Goal: Transaction & Acquisition: Obtain resource

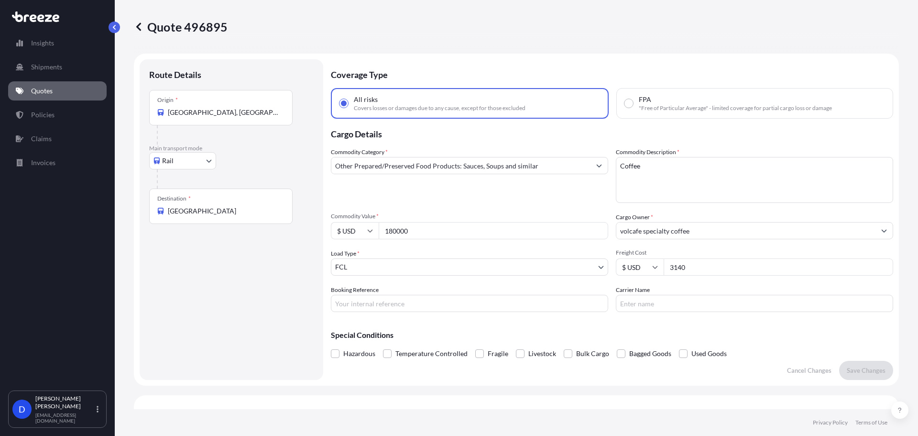
select select "Rail"
select select "2"
click at [45, 84] on link "Quotes" at bounding box center [57, 90] width 98 height 19
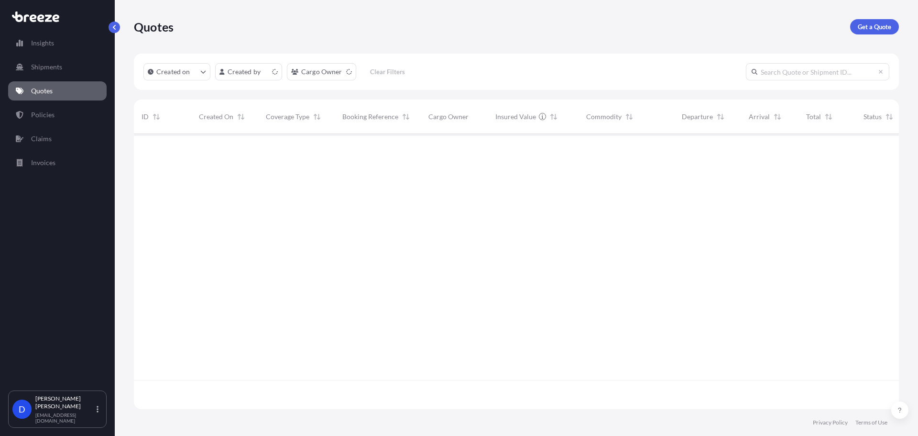
scroll to position [273, 758]
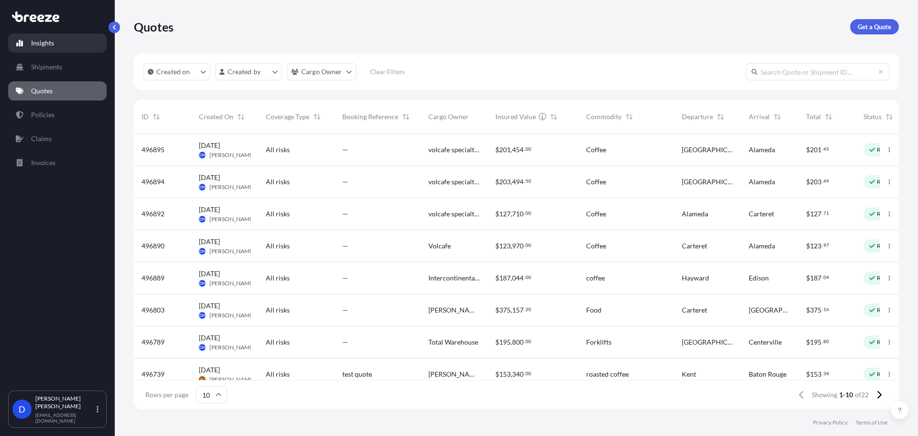
click at [55, 41] on link "Insights" at bounding box center [57, 42] width 98 height 19
select select "2025"
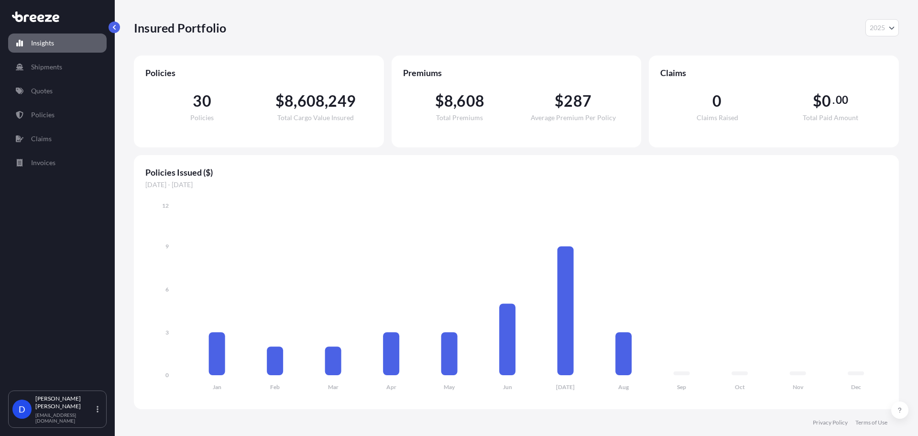
click at [886, 30] on button "2025" at bounding box center [881, 27] width 33 height 17
click at [866, 33] on button "2025" at bounding box center [881, 27] width 33 height 17
click at [892, 63] on div "2024" at bounding box center [882, 69] width 26 height 17
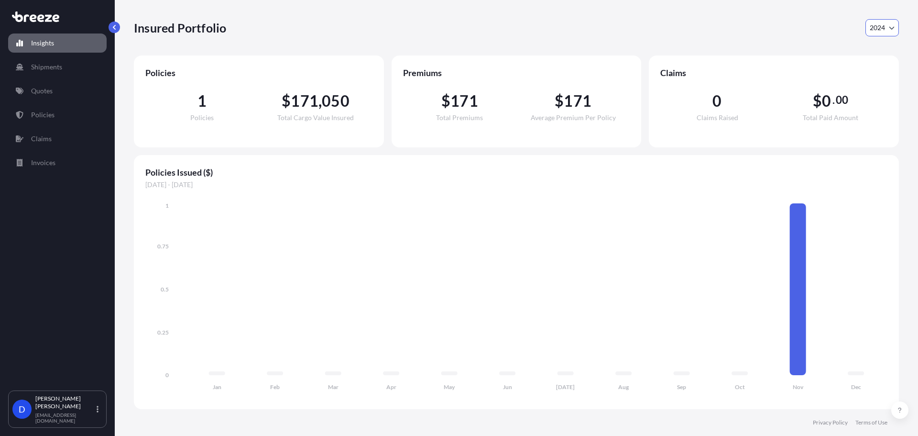
click at [886, 30] on button "2024" at bounding box center [881, 27] width 33 height 17
click at [879, 83] on div "2023" at bounding box center [882, 86] width 26 height 17
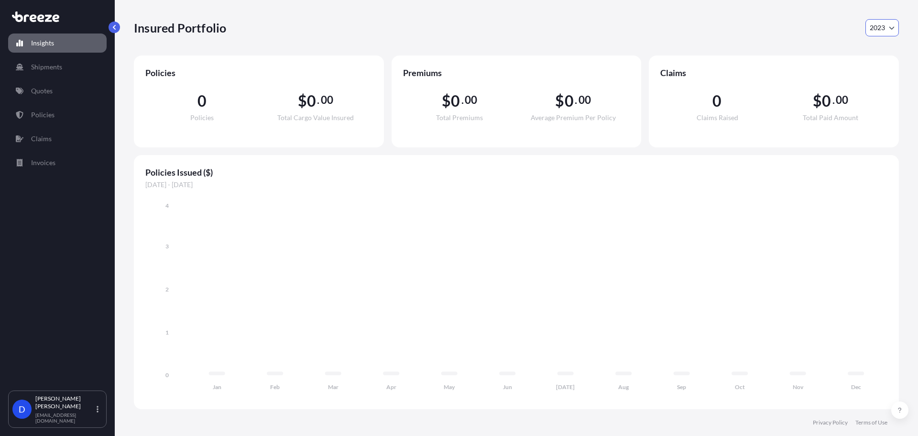
click at [888, 24] on button "2023" at bounding box center [881, 27] width 33 height 17
click at [883, 55] on div "2025" at bounding box center [882, 52] width 26 height 17
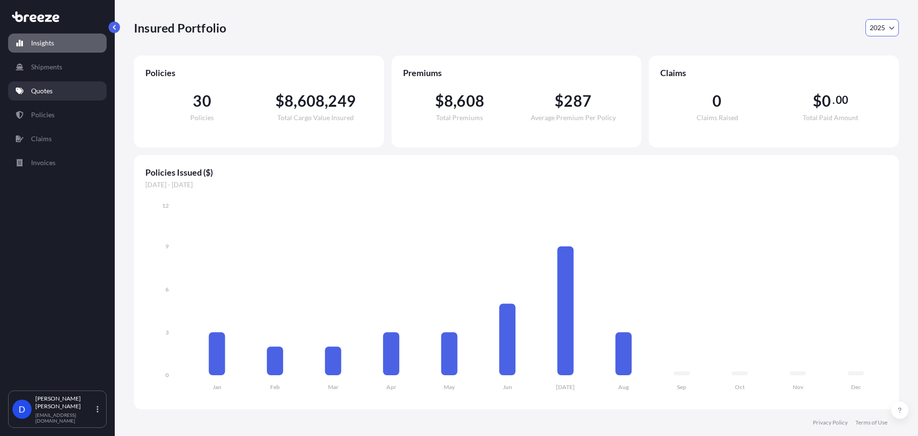
click at [52, 95] on p "Quotes" at bounding box center [42, 91] width 22 height 10
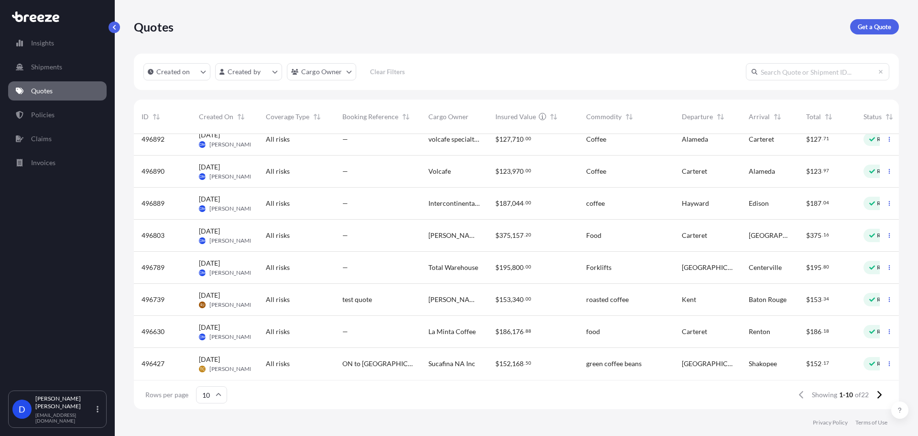
scroll to position [82, 0]
click at [201, 398] on input "10" at bounding box center [211, 394] width 31 height 17
click at [216, 375] on div "50" at bounding box center [210, 368] width 23 height 18
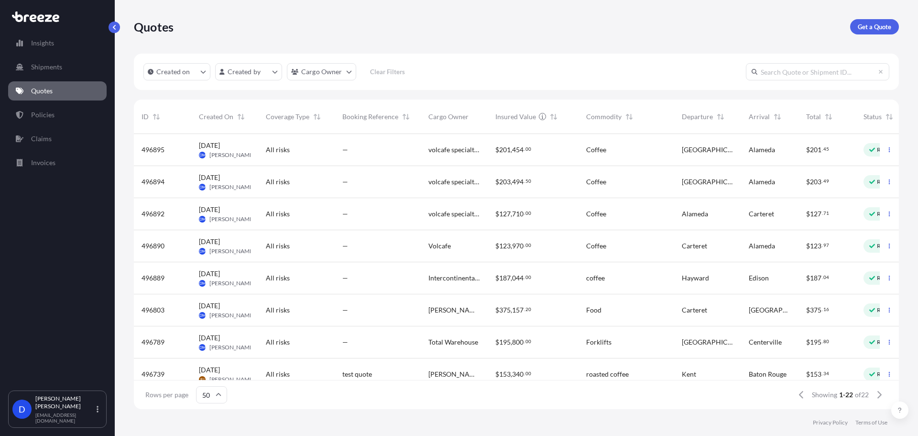
click at [220, 397] on icon at bounding box center [219, 395] width 6 height 6
click at [868, 30] on p "Get a Quote" at bounding box center [874, 27] width 33 height 10
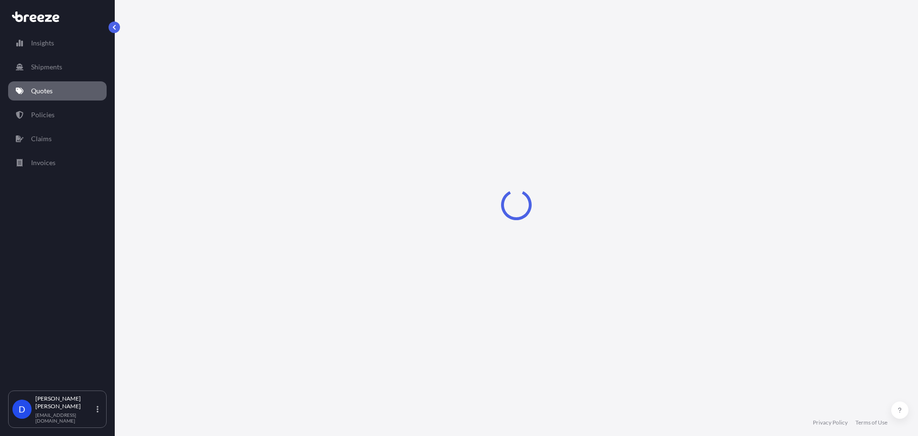
select select "Sea"
select select "1"
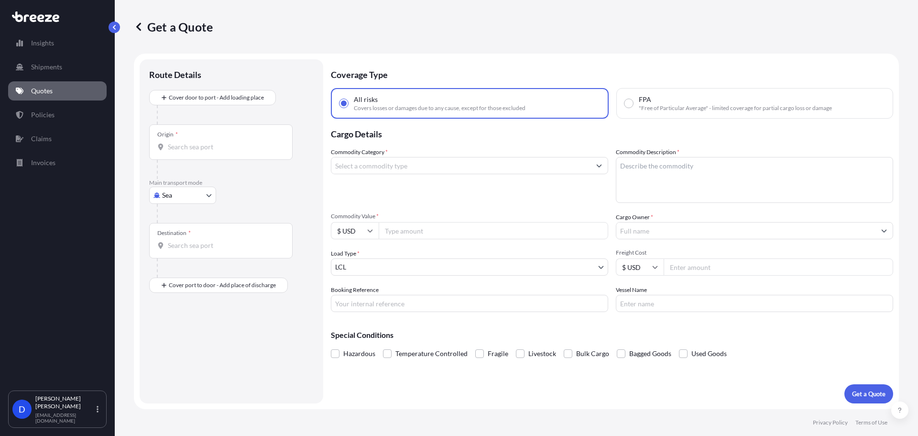
click at [217, 149] on input "Origin *" at bounding box center [224, 147] width 113 height 10
type input "9"
type input "77021"
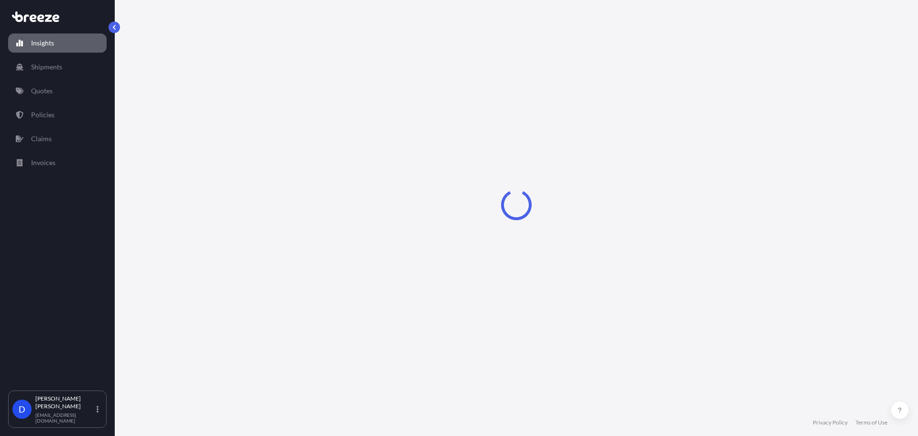
select select "2025"
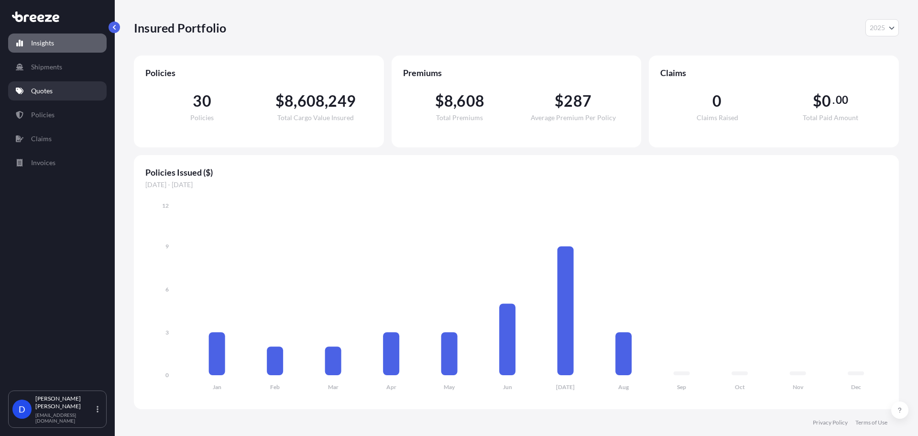
click at [86, 96] on link "Quotes" at bounding box center [57, 90] width 98 height 19
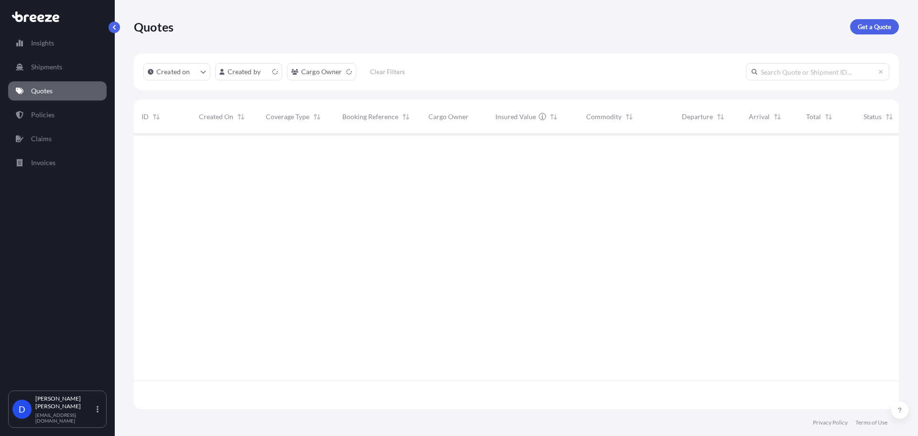
scroll to position [273, 758]
click at [875, 30] on p "Get a Quote" at bounding box center [874, 27] width 33 height 10
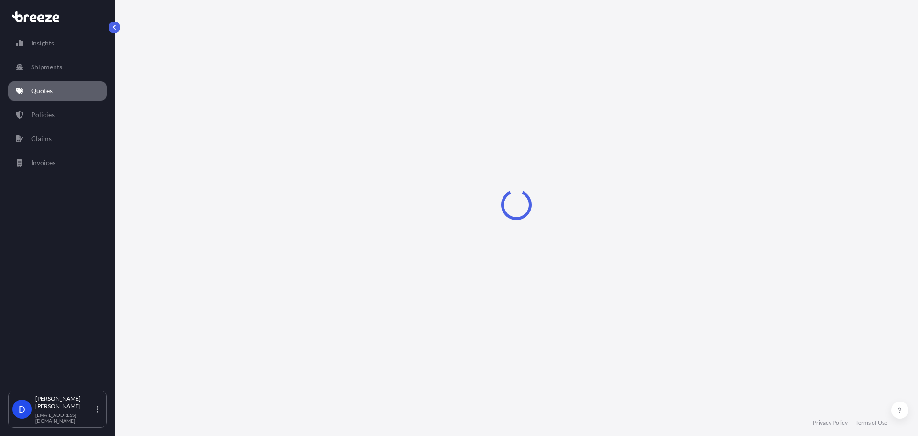
select select "Sea"
select select "1"
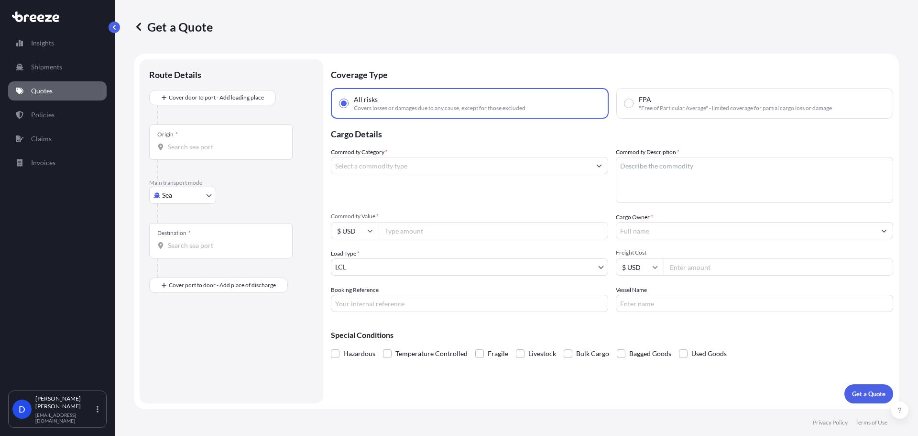
click at [217, 156] on div "Origin *" at bounding box center [220, 141] width 143 height 35
click at [217, 152] on input "Origin *" at bounding box center [224, 147] width 113 height 10
drag, startPoint x: 206, startPoint y: 154, endPoint x: 128, endPoint y: 151, distance: 78.0
click at [128, 151] on div "Get a Quote Route Details Cover door to port - Add loading place Place of loadi…" at bounding box center [516, 204] width 803 height 409
click at [201, 148] on input "77020" at bounding box center [224, 147] width 113 height 10
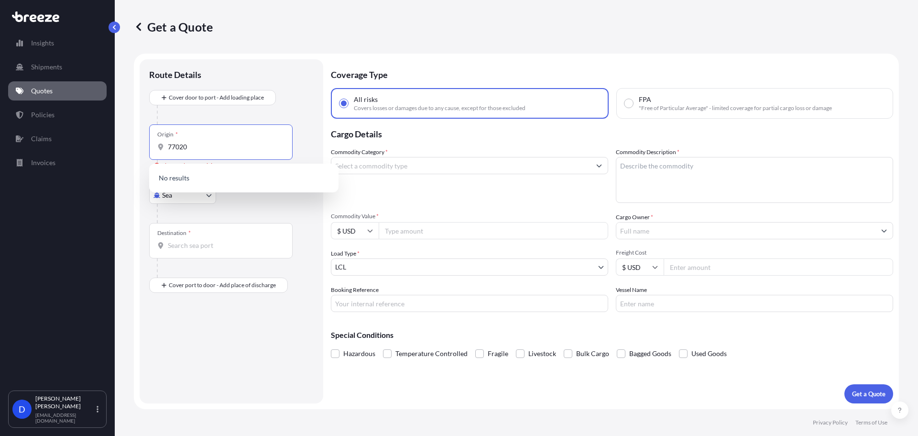
click at [201, 148] on input "77020" at bounding box center [224, 147] width 113 height 10
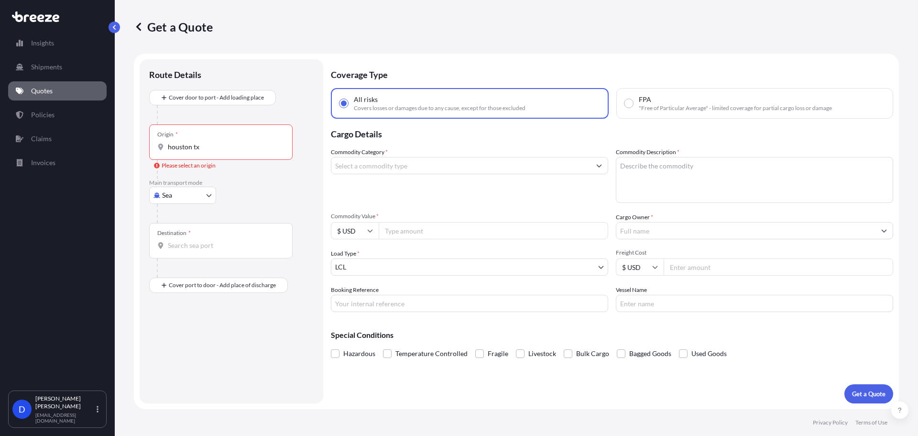
click at [231, 140] on div "Origin * houston tx" at bounding box center [220, 141] width 143 height 35
click at [231, 142] on input "houston tx" at bounding box center [224, 147] width 113 height 10
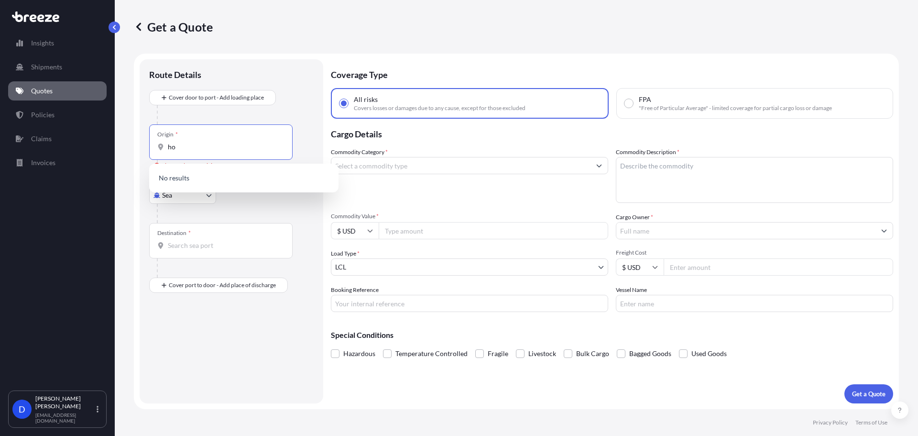
type input "h"
type input "77020"
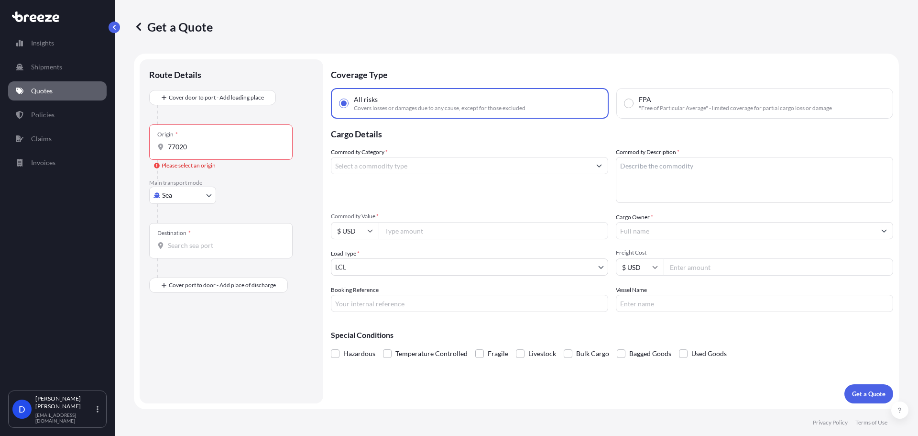
click at [195, 255] on div "Destination *" at bounding box center [220, 240] width 143 height 35
click at [195, 250] on input "Destination *" at bounding box center [224, 245] width 113 height 10
type input "98001"
click at [201, 156] on div "Origin * 77020" at bounding box center [220, 141] width 143 height 35
click at [201, 152] on input "77020" at bounding box center [224, 147] width 113 height 10
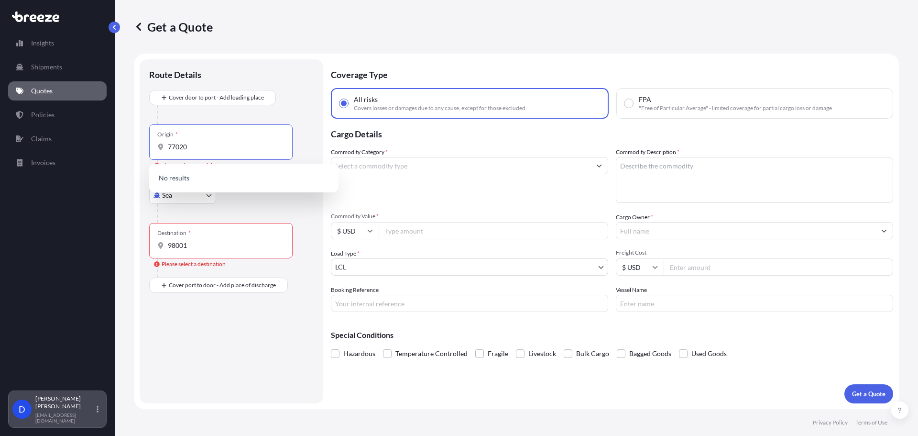
click at [32, 410] on div "D Dan Morico dmorico@hartleytrans.com" at bounding box center [57, 408] width 90 height 29
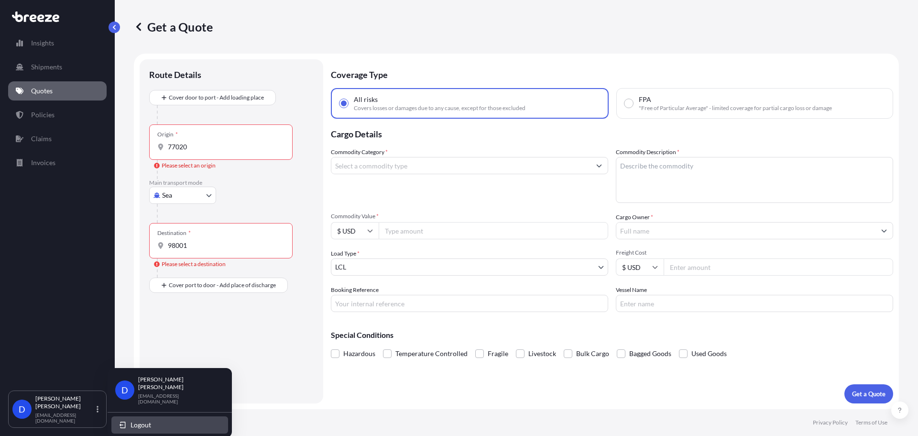
click at [153, 423] on button "Logout" at bounding box center [169, 424] width 117 height 17
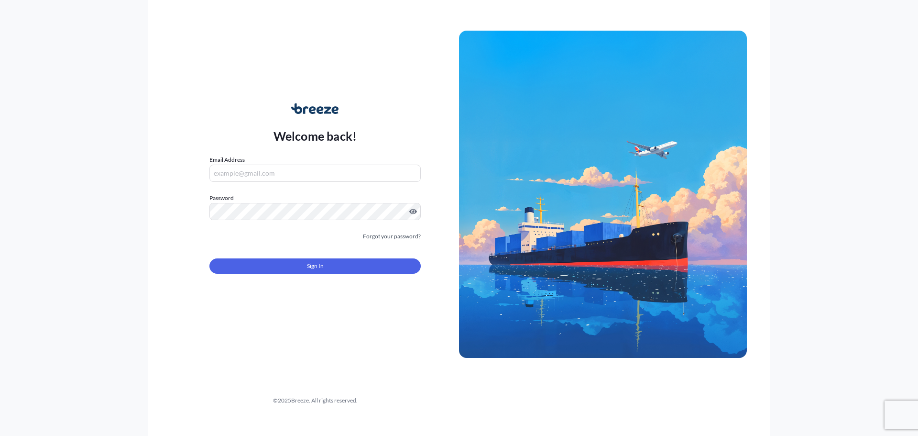
type input "[EMAIL_ADDRESS][DOMAIN_NAME]"
click at [256, 268] on button "Sign In" at bounding box center [314, 265] width 211 height 15
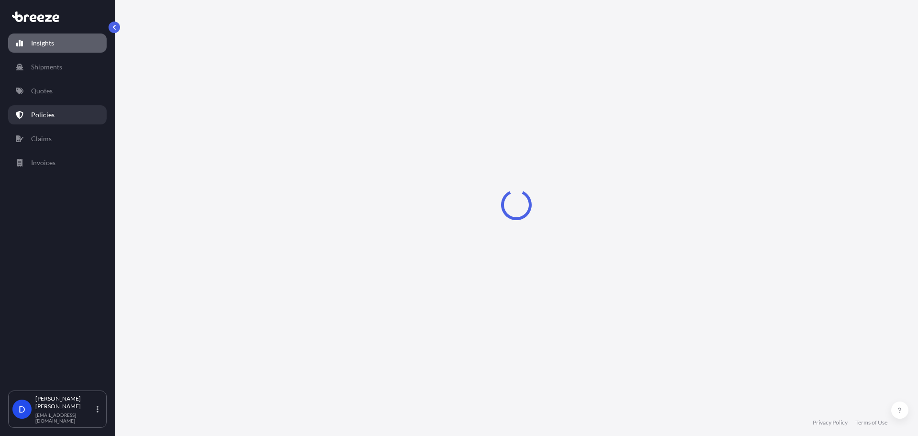
select select "2025"
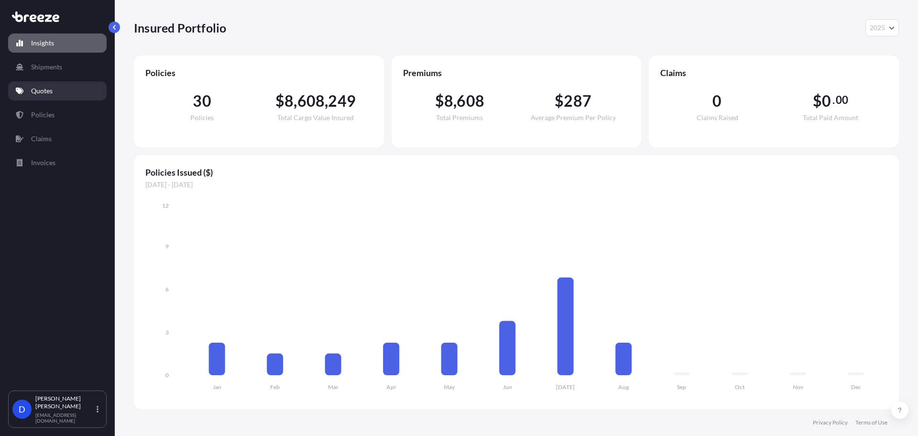
click at [46, 98] on link "Quotes" at bounding box center [57, 90] width 98 height 19
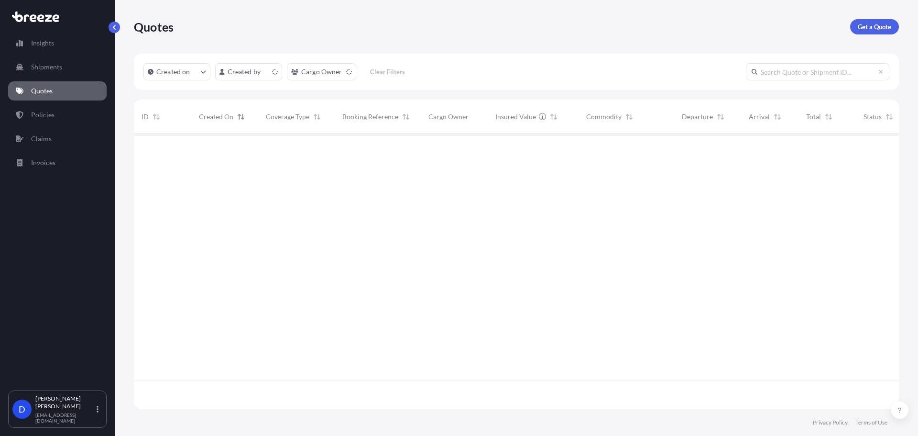
scroll to position [273, 758]
click at [885, 25] on p "Get a Quote" at bounding box center [874, 27] width 33 height 10
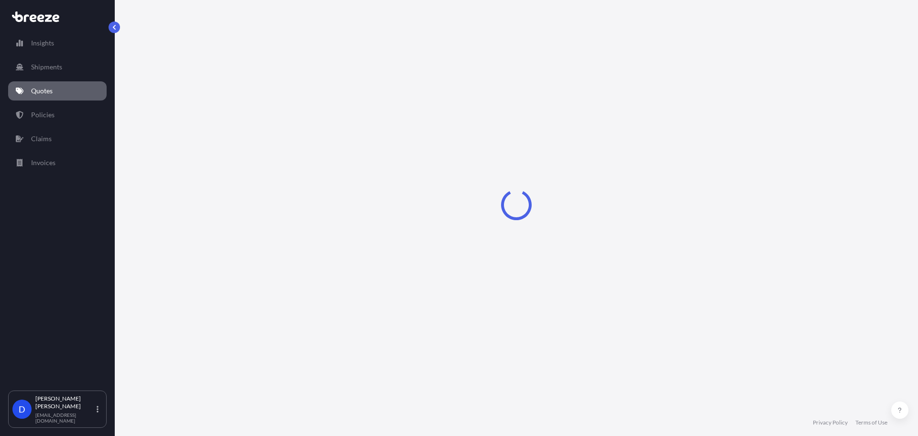
select select "Sea"
select select "1"
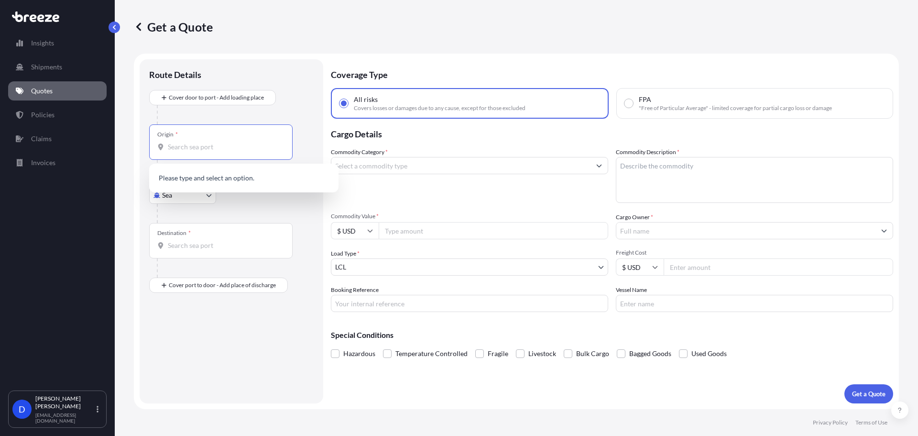
click at [191, 145] on input "Origin *" at bounding box center [224, 147] width 113 height 10
click at [191, 203] on body "0 options available. Insights Shipments Quotes Policies Claims Invoices D Dan M…" at bounding box center [459, 253] width 918 height 507
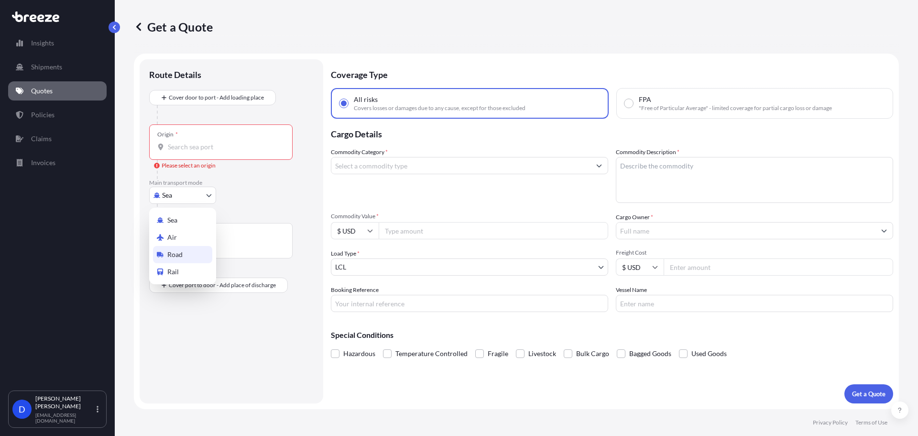
click at [190, 259] on div "Road" at bounding box center [182, 254] width 59 height 17
select select "Road"
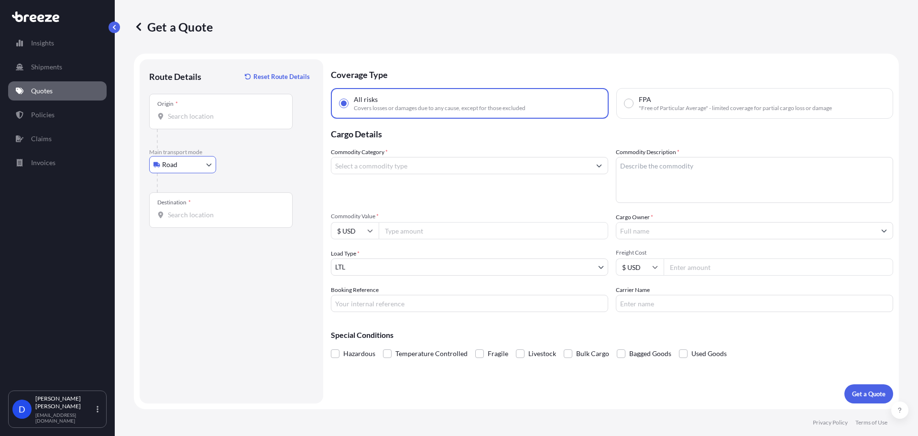
click at [192, 130] on div at bounding box center [225, 138] width 136 height 19
click at [196, 124] on div "Origin *" at bounding box center [220, 111] width 143 height 35
click at [196, 121] on input "Origin *" at bounding box center [224, 116] width 113 height 10
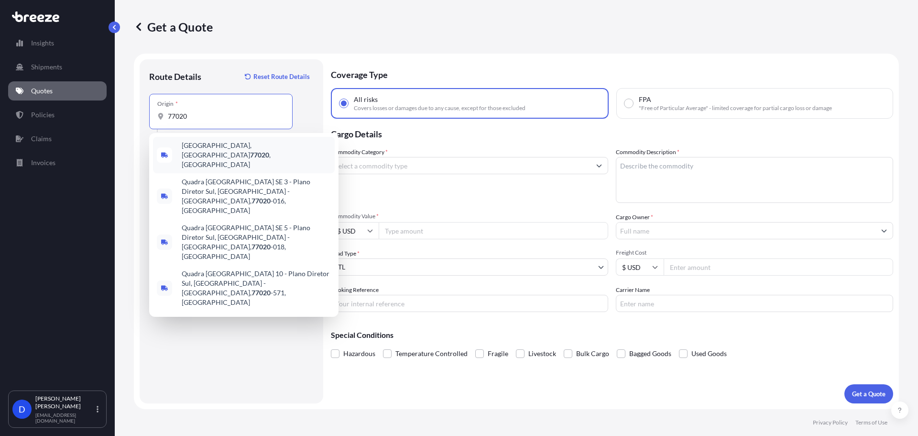
click at [217, 158] on div "Houston, TX 77020 , USA" at bounding box center [244, 155] width 182 height 36
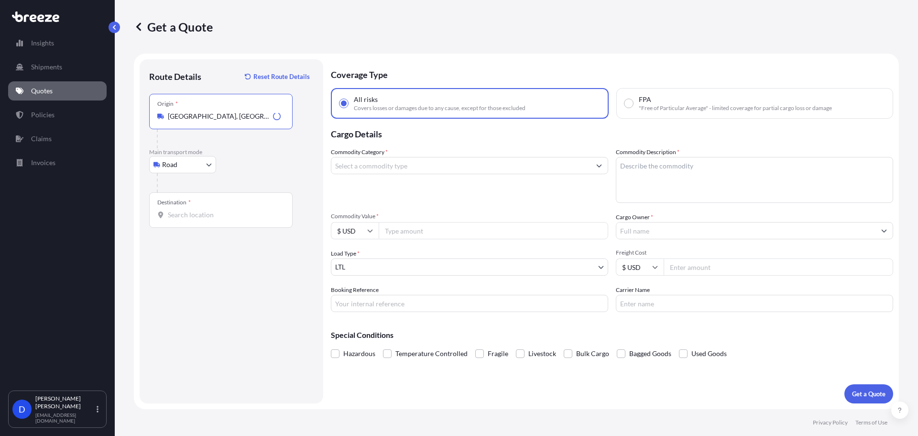
type input "Houston, TX 77020, USA"
click at [193, 222] on div "Destination *" at bounding box center [220, 209] width 143 height 35
click at [193, 219] on input "Destination *" at bounding box center [224, 215] width 113 height 10
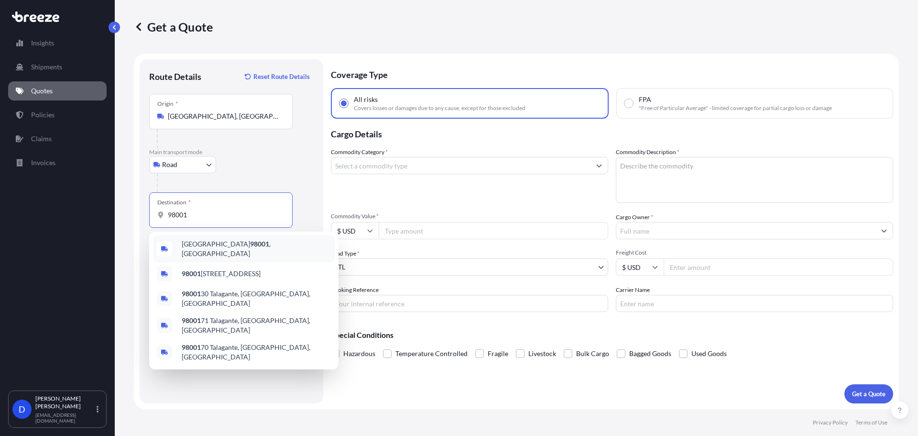
click at [207, 248] on span "Federal Way, WA 98001 , USA" at bounding box center [256, 248] width 149 height 19
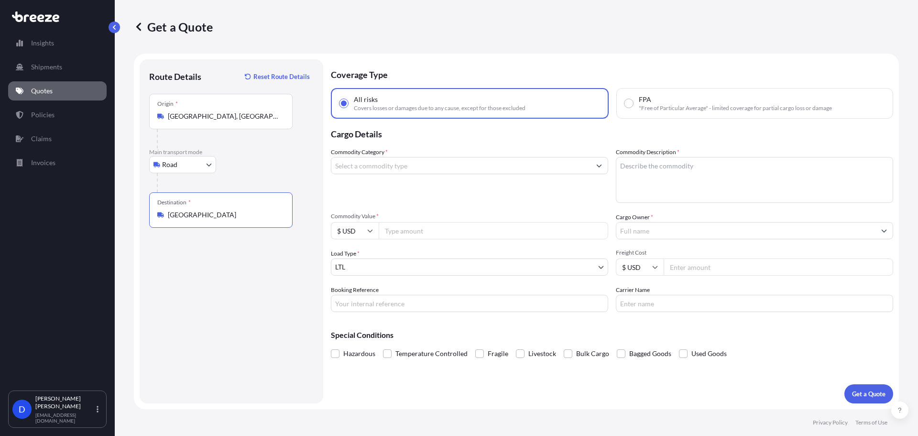
type input "Federal Way, WA 98001, USA"
click at [438, 170] on input "Commodity Category *" at bounding box center [460, 165] width 259 height 17
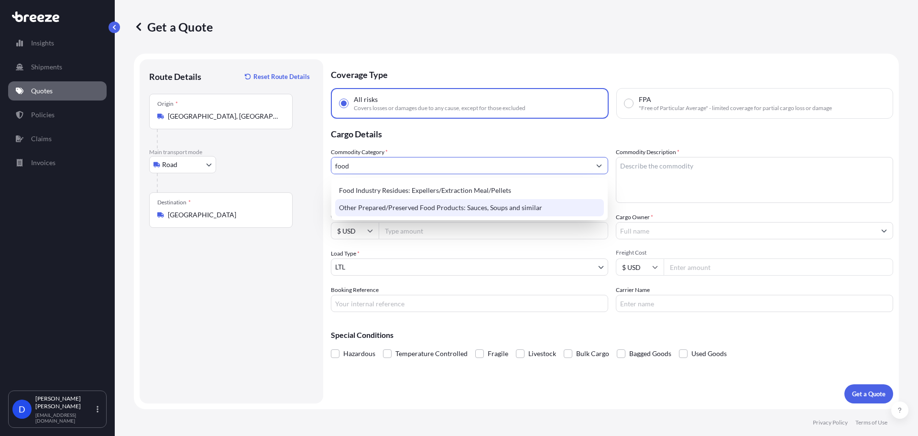
click at [419, 204] on div "Other Prepared/Preserved Food Products: Sauces, Soups and similar" at bounding box center [469, 207] width 269 height 17
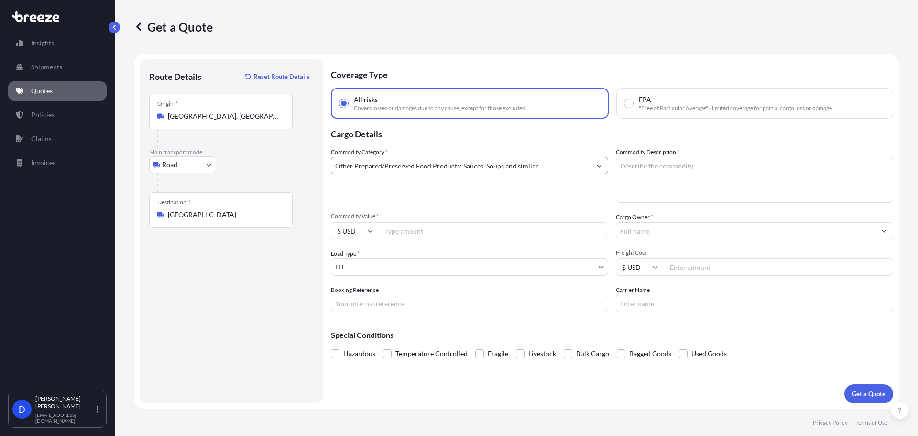
type input "Other Prepared/Preserved Food Products: Sauces, Soups and similar"
click at [716, 173] on textarea "Commodity Description *" at bounding box center [754, 180] width 277 height 46
type textarea "Coffee"
click at [419, 225] on input "Commodity Value *" at bounding box center [493, 230] width 229 height 17
type input "164697"
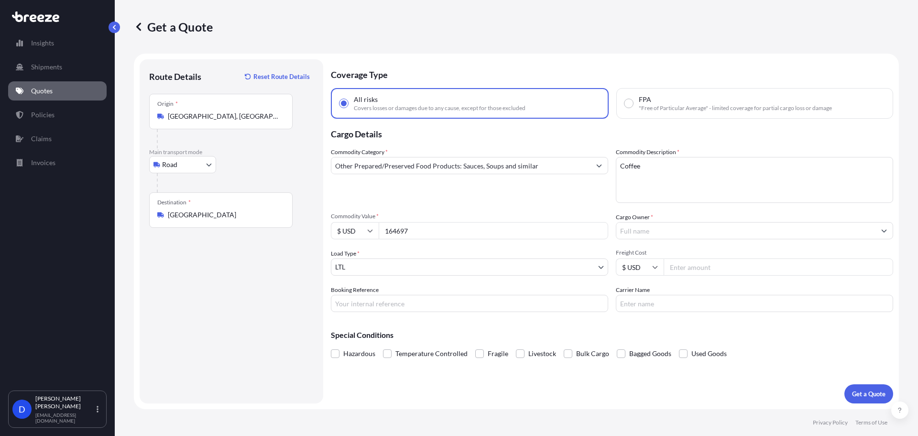
click at [672, 232] on input "Cargo Owner *" at bounding box center [745, 230] width 259 height 17
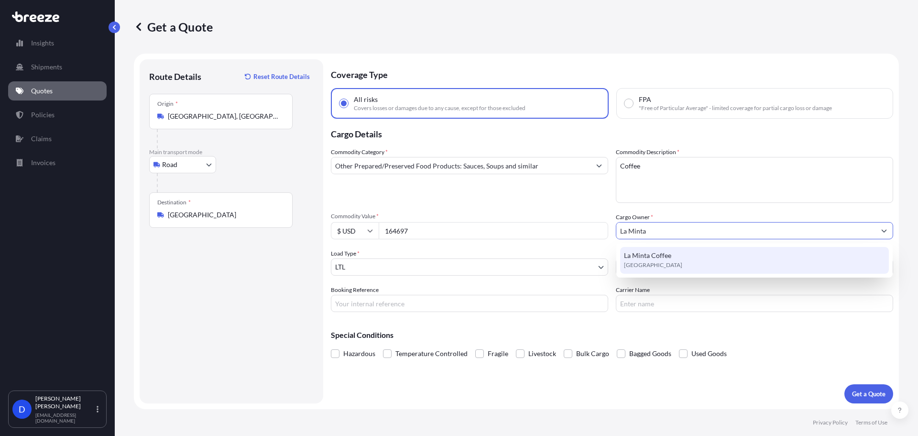
click at [662, 266] on span "United Kingdom" at bounding box center [653, 265] width 58 height 10
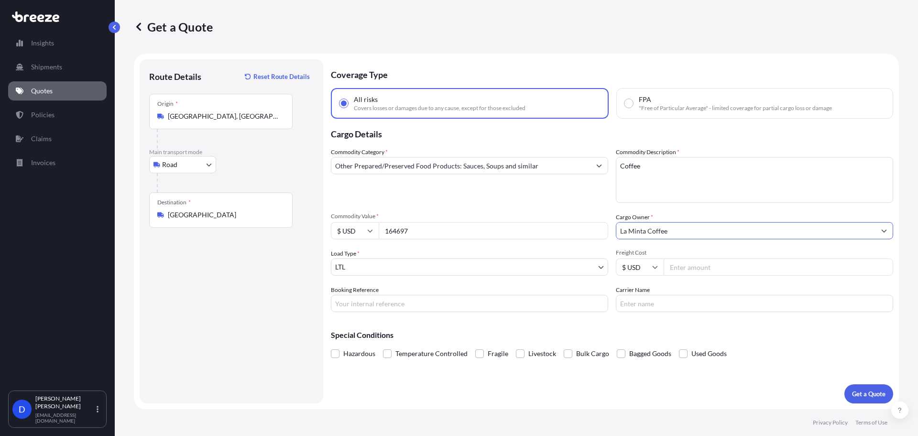
type input "La Minta Coffee"
click at [397, 268] on body "15 options available. 9 options available. 0 options available. 1 option availa…" at bounding box center [459, 253] width 918 height 507
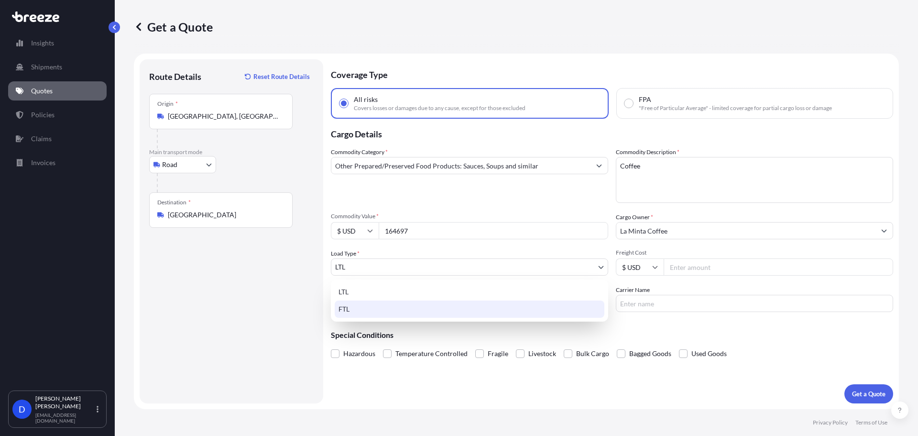
click at [368, 306] on div "FTL" at bounding box center [470, 308] width 270 height 17
select select "2"
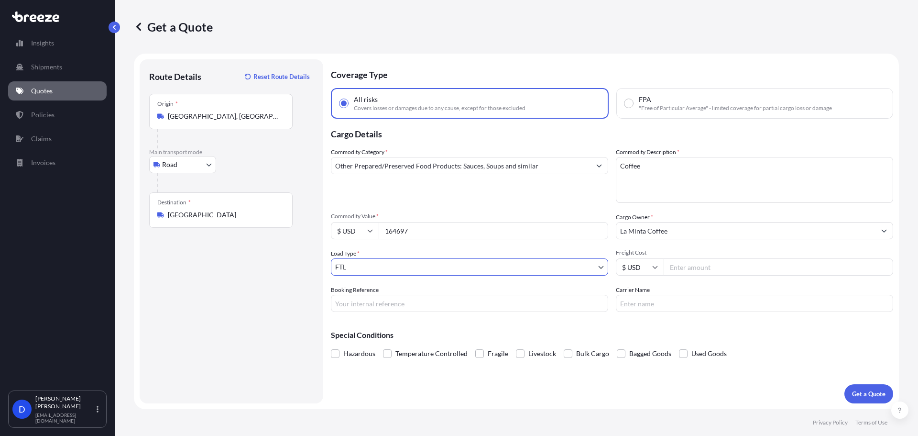
click at [691, 267] on input "Freight Cost" at bounding box center [778, 266] width 229 height 17
type input "3420"
drag, startPoint x: 383, startPoint y: 304, endPoint x: 414, endPoint y: 308, distance: 31.0
click at [383, 304] on input "Booking Reference" at bounding box center [469, 302] width 277 height 17
click at [880, 397] on p "Get a Quote" at bounding box center [868, 394] width 33 height 10
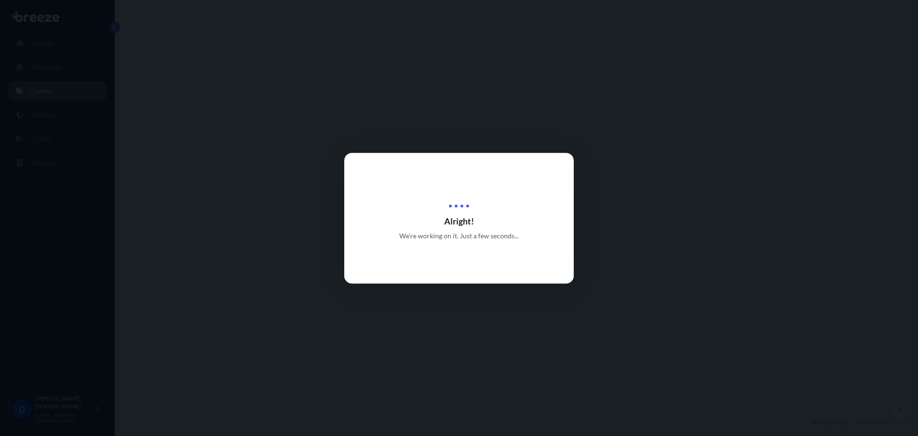
select select "Road"
select select "2"
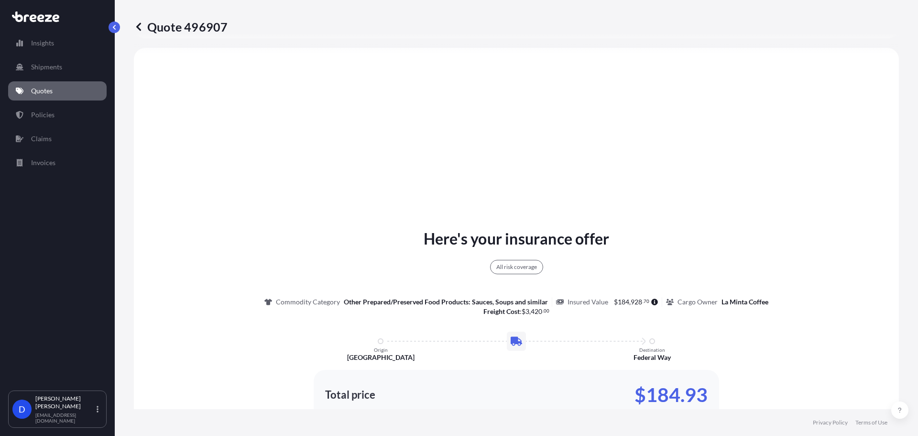
scroll to position [506, 0]
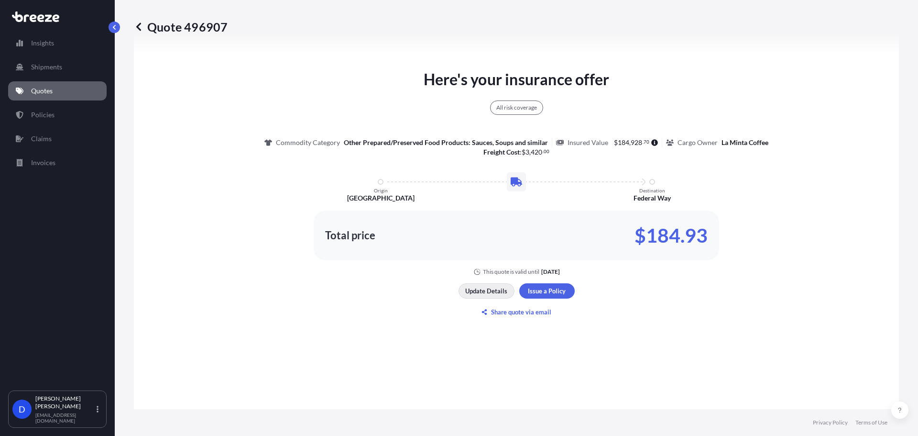
click at [483, 292] on p "Update Details" at bounding box center [486, 291] width 42 height 10
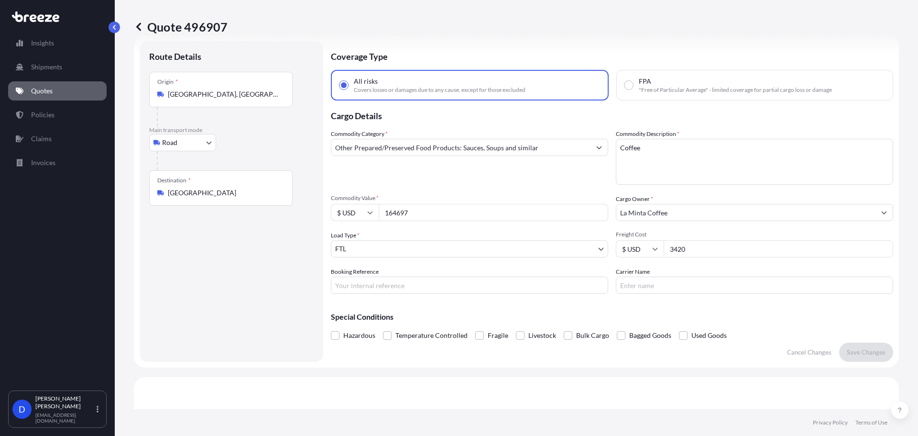
scroll to position [15, 0]
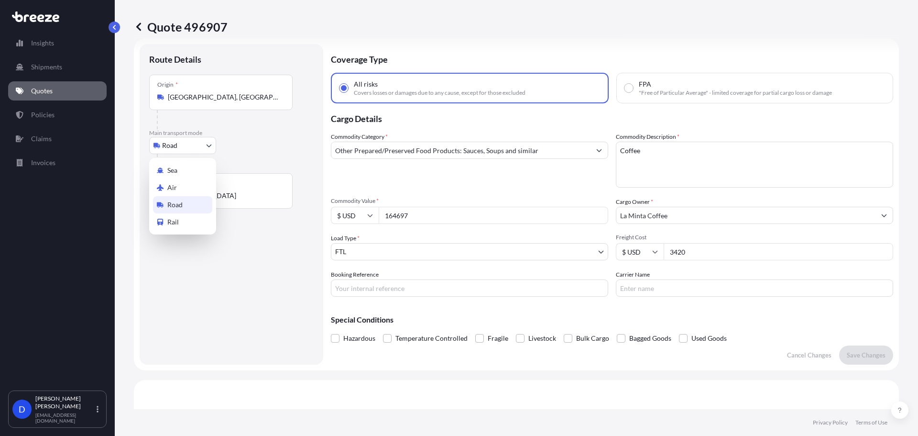
click at [172, 140] on body "Insights Shipments Quotes Policies Claims Invoices D Dan Morico dmorico@hartley…" at bounding box center [459, 253] width 918 height 507
click at [166, 216] on div "Rail" at bounding box center [182, 221] width 59 height 17
select select "Rail"
select select "1"
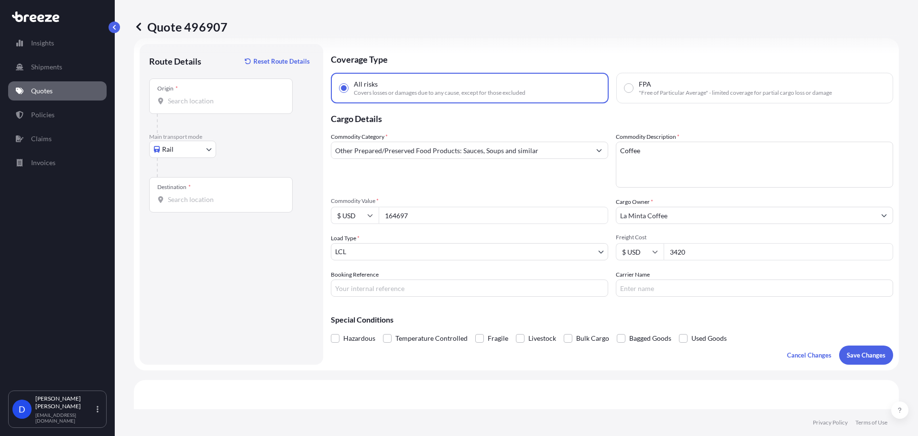
click at [186, 363] on form "Route Details Reset Route Details Place of loading Road Road Rail Origin * Main…" at bounding box center [516, 204] width 765 height 332
click at [193, 84] on div "Origin *" at bounding box center [220, 95] width 143 height 35
click at [193, 96] on input "Origin *" at bounding box center [224, 101] width 113 height 10
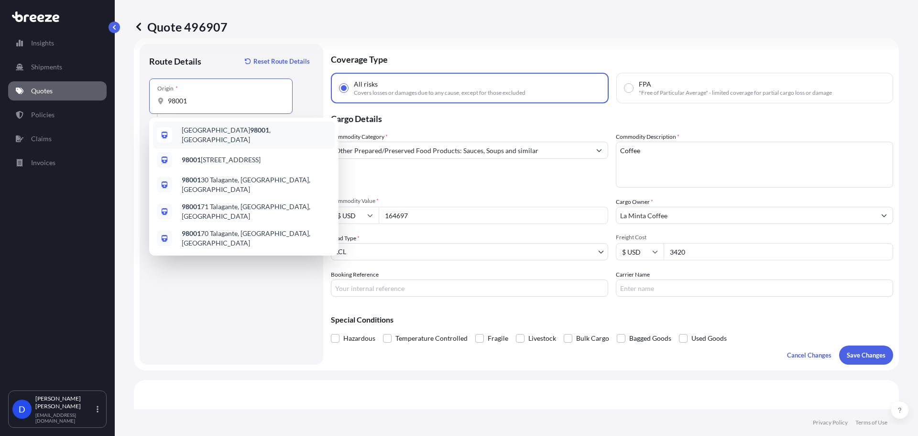
click at [190, 133] on span "Federal Way, WA 98001 , USA" at bounding box center [256, 134] width 149 height 19
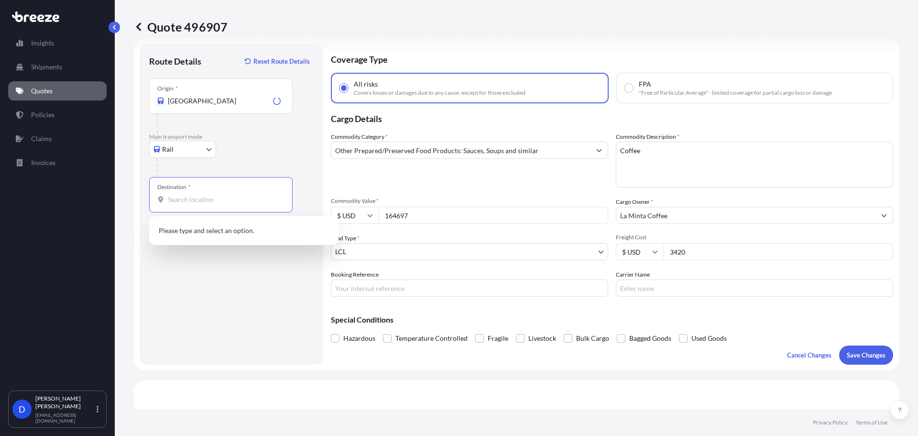
click at [187, 197] on input "Destination *" at bounding box center [224, 200] width 113 height 10
click at [175, 100] on input "Federal Way, WA 98001, USA" at bounding box center [224, 101] width 113 height 10
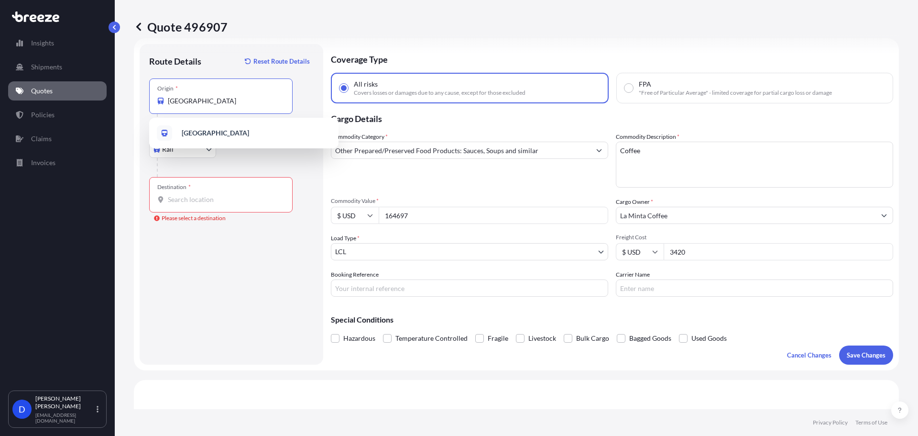
click at [175, 100] on input "Federal Way, WA 98001, USA" at bounding box center [224, 101] width 113 height 10
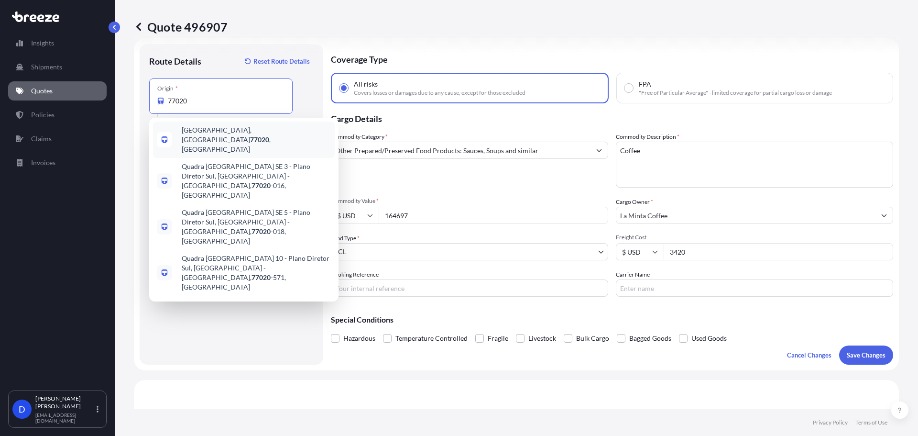
click at [193, 129] on span "Houston, TX 77020 , USA" at bounding box center [256, 139] width 149 height 29
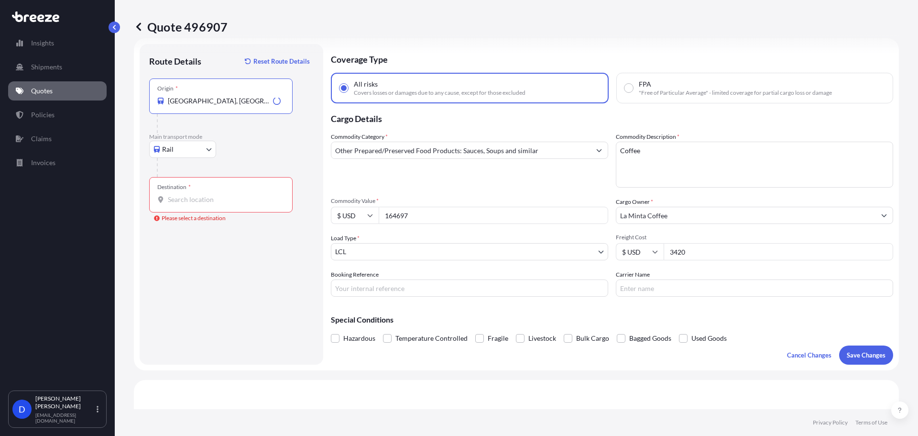
type input "Houston, TX 77020, USA"
click at [187, 201] on input "Destination * Please select a destination" at bounding box center [224, 200] width 113 height 10
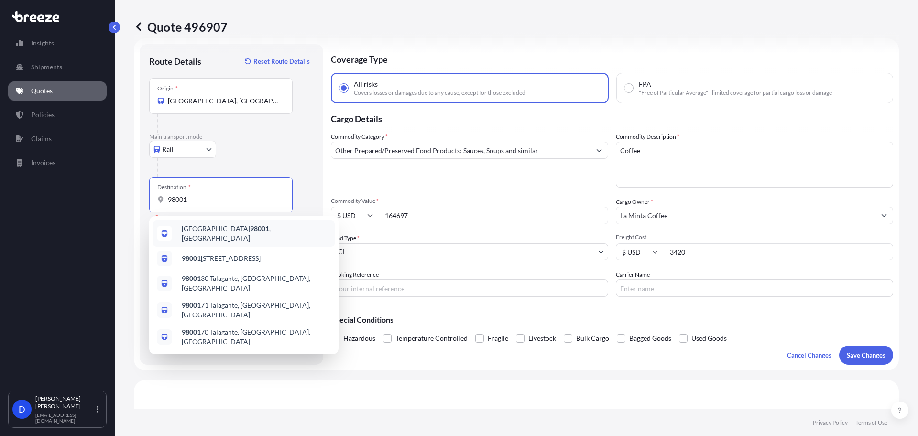
click at [190, 228] on span "Federal Way, WA 98001 , USA" at bounding box center [256, 233] width 149 height 19
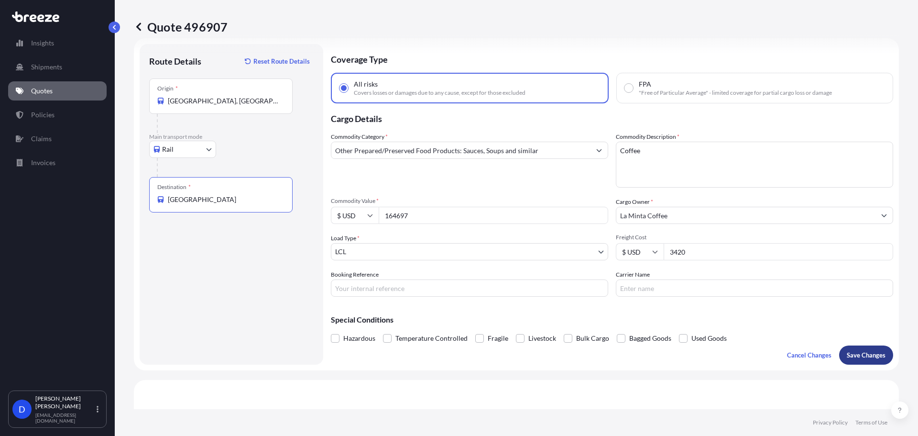
type input "Federal Way, WA 98001, USA"
click at [869, 355] on p "Save Changes" at bounding box center [866, 355] width 39 height 10
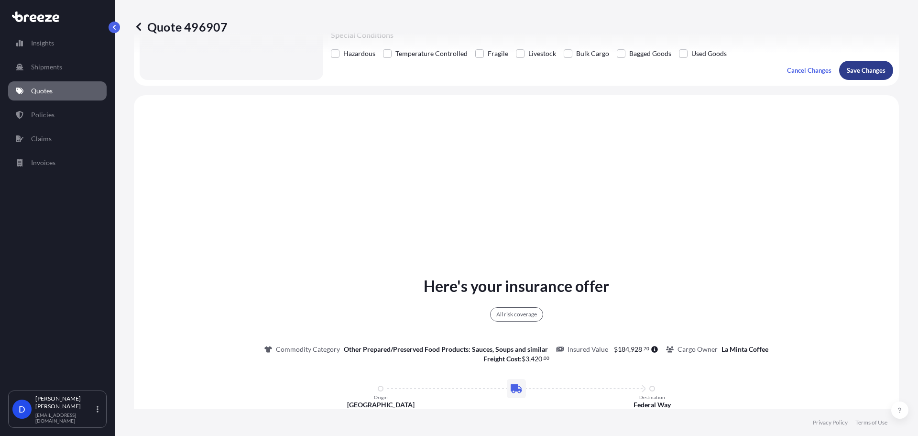
scroll to position [347, 0]
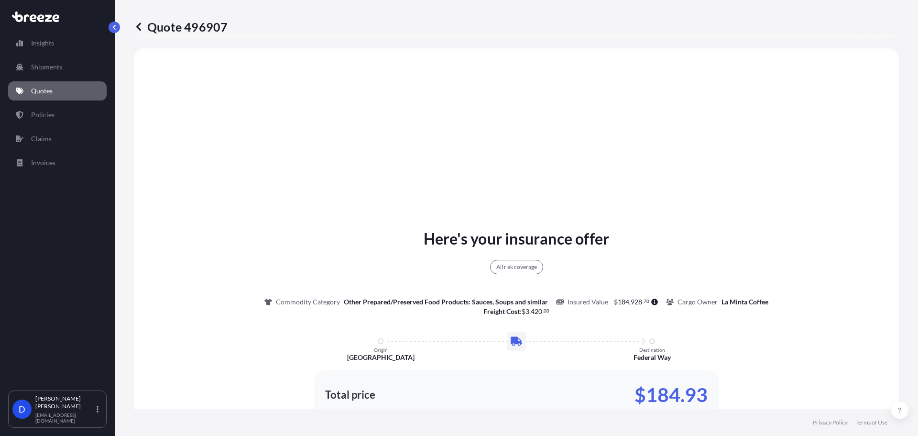
select select "Rail"
select select "1"
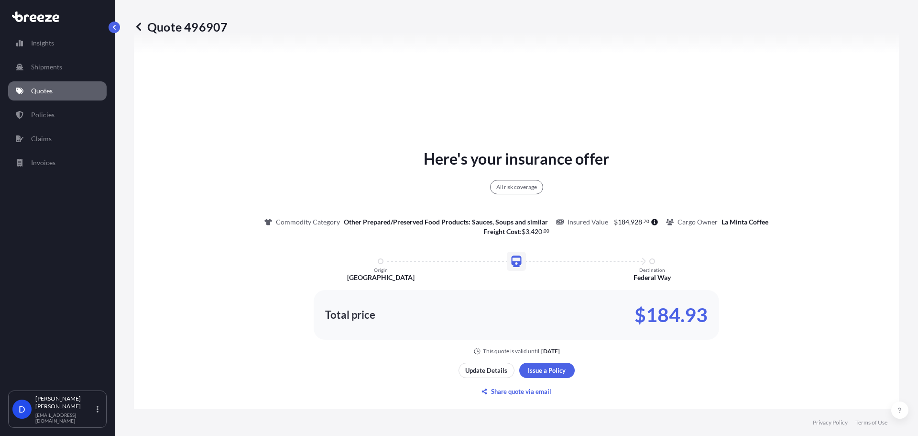
scroll to position [506, 0]
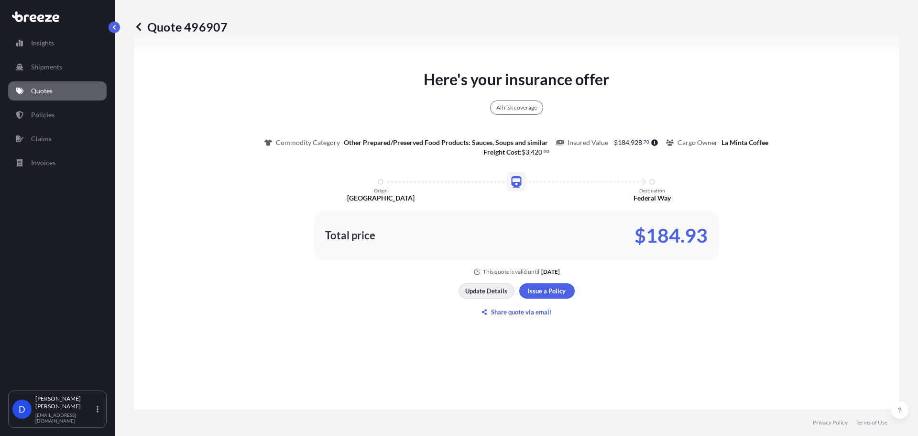
click at [479, 291] on p "Update Details" at bounding box center [486, 291] width 42 height 10
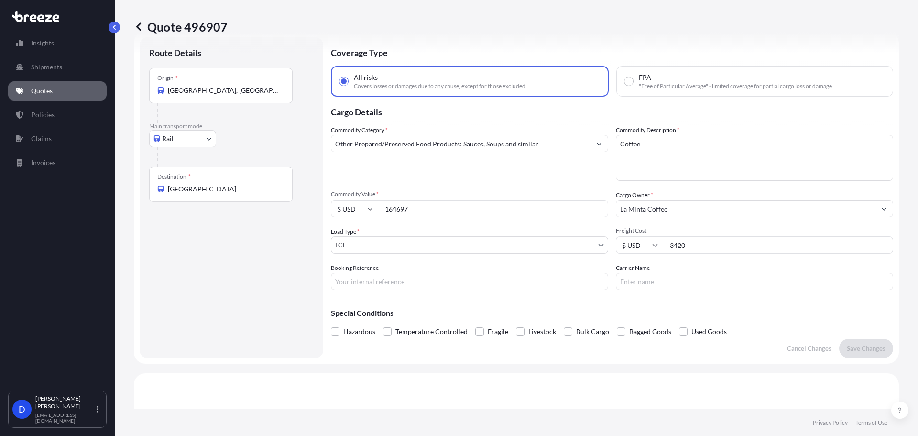
scroll to position [15, 0]
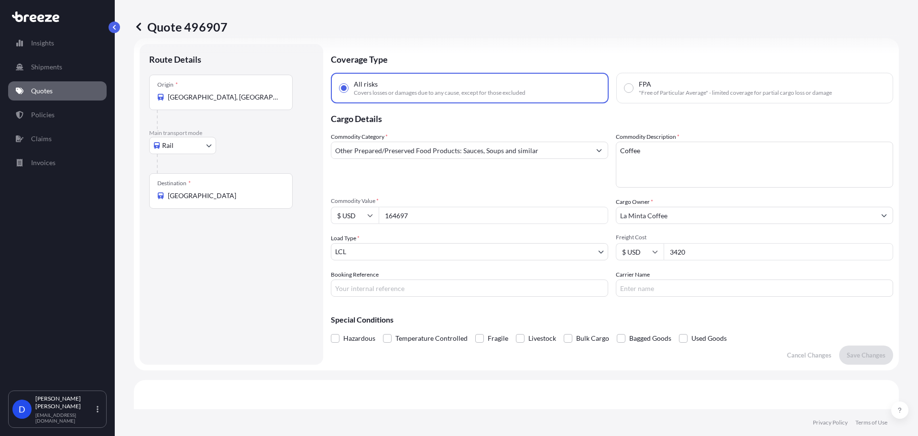
click at [396, 213] on input "164697" at bounding box center [493, 215] width 229 height 17
type input "182484"
click at [879, 361] on button "Save Changes" at bounding box center [866, 354] width 54 height 19
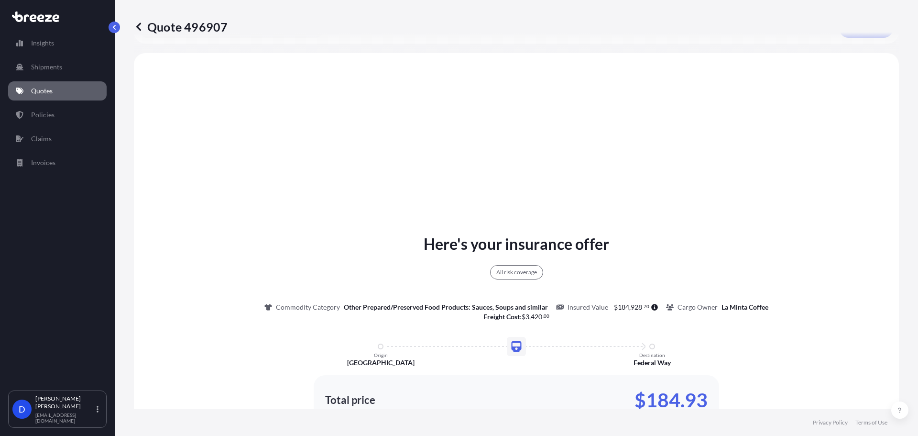
scroll to position [347, 0]
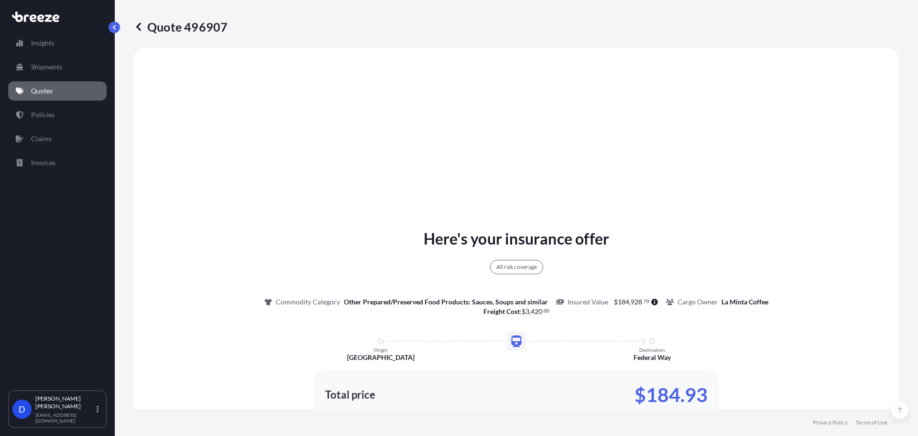
select select "Rail"
select select "1"
click at [109, 29] on button "button" at bounding box center [114, 27] width 11 height 11
click at [135, 25] on icon at bounding box center [139, 27] width 10 height 10
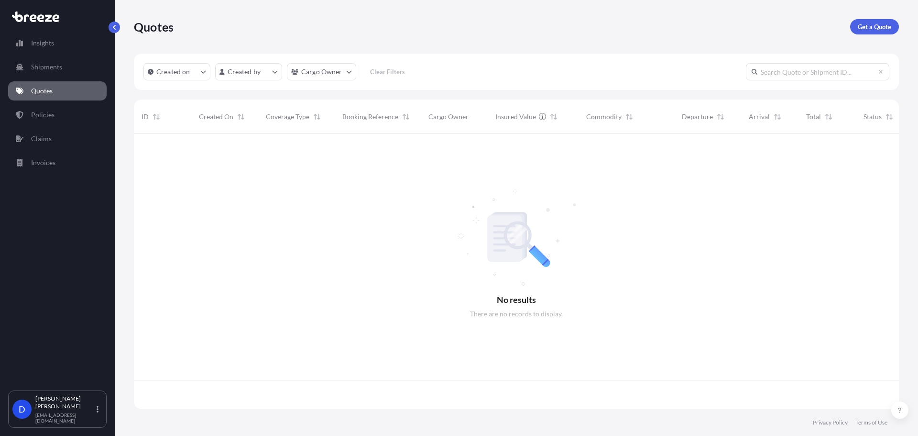
scroll to position [273, 758]
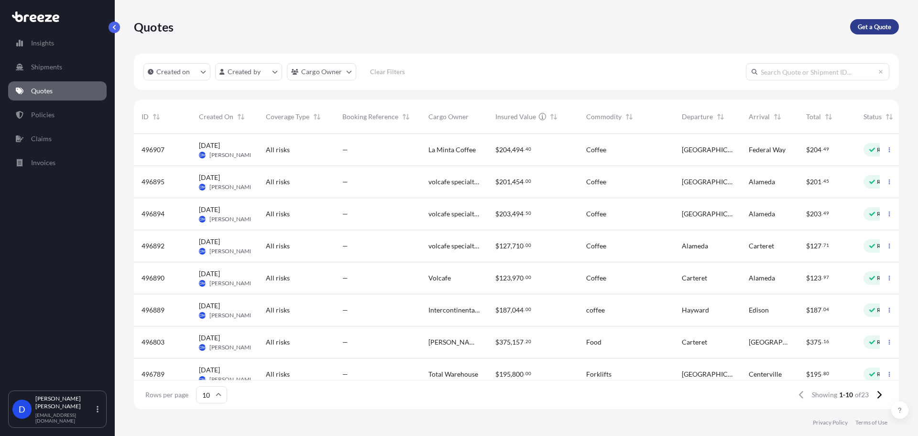
click at [866, 23] on p "Get a Quote" at bounding box center [874, 27] width 33 height 10
select select "Sea"
select select "1"
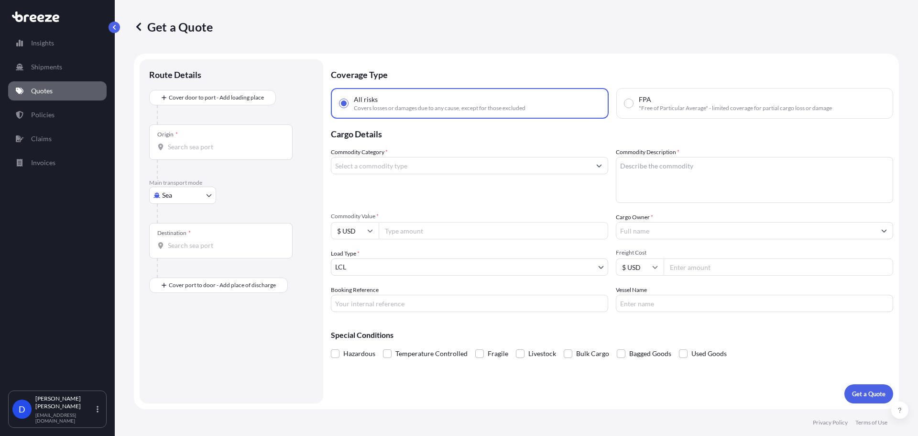
click at [229, 141] on div "Origin *" at bounding box center [220, 141] width 143 height 35
click at [229, 142] on input "Origin *" at bounding box center [224, 147] width 113 height 10
